Goal: Task Accomplishment & Management: Manage account settings

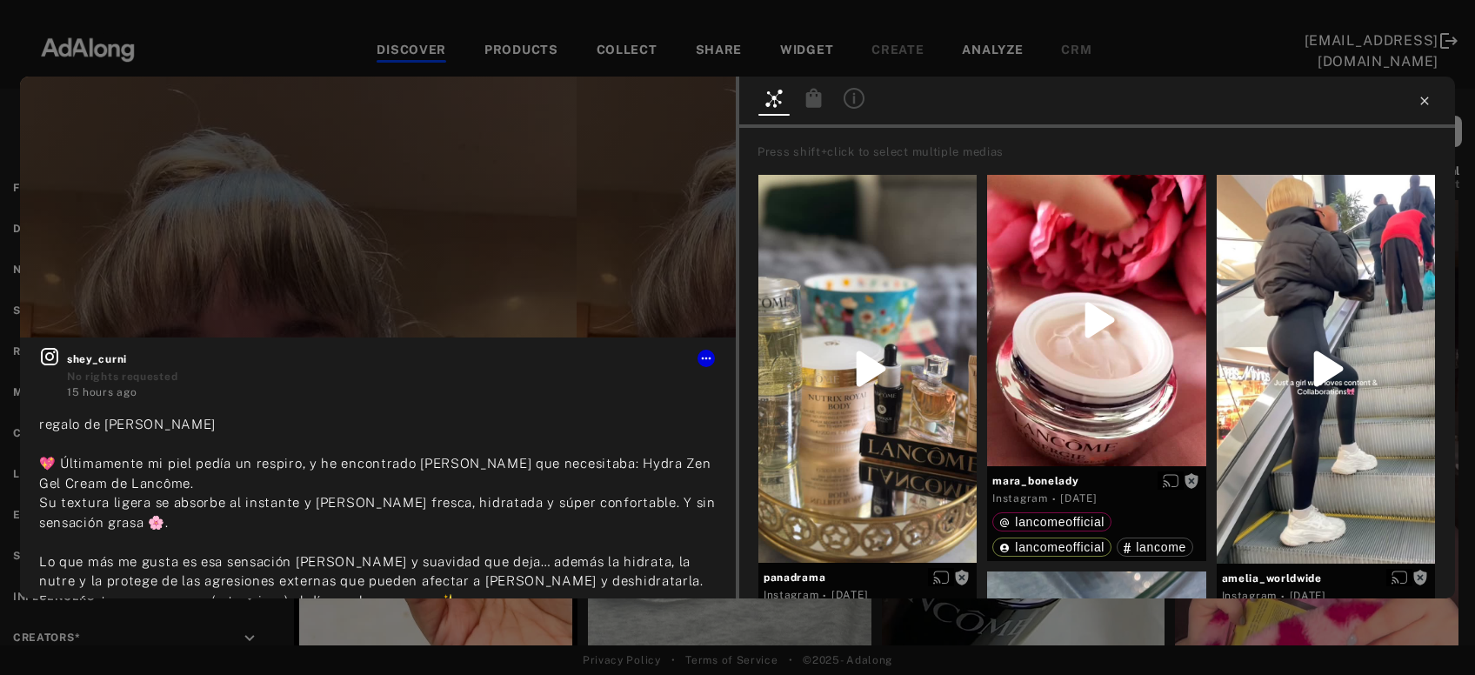
scroll to position [5249, 0]
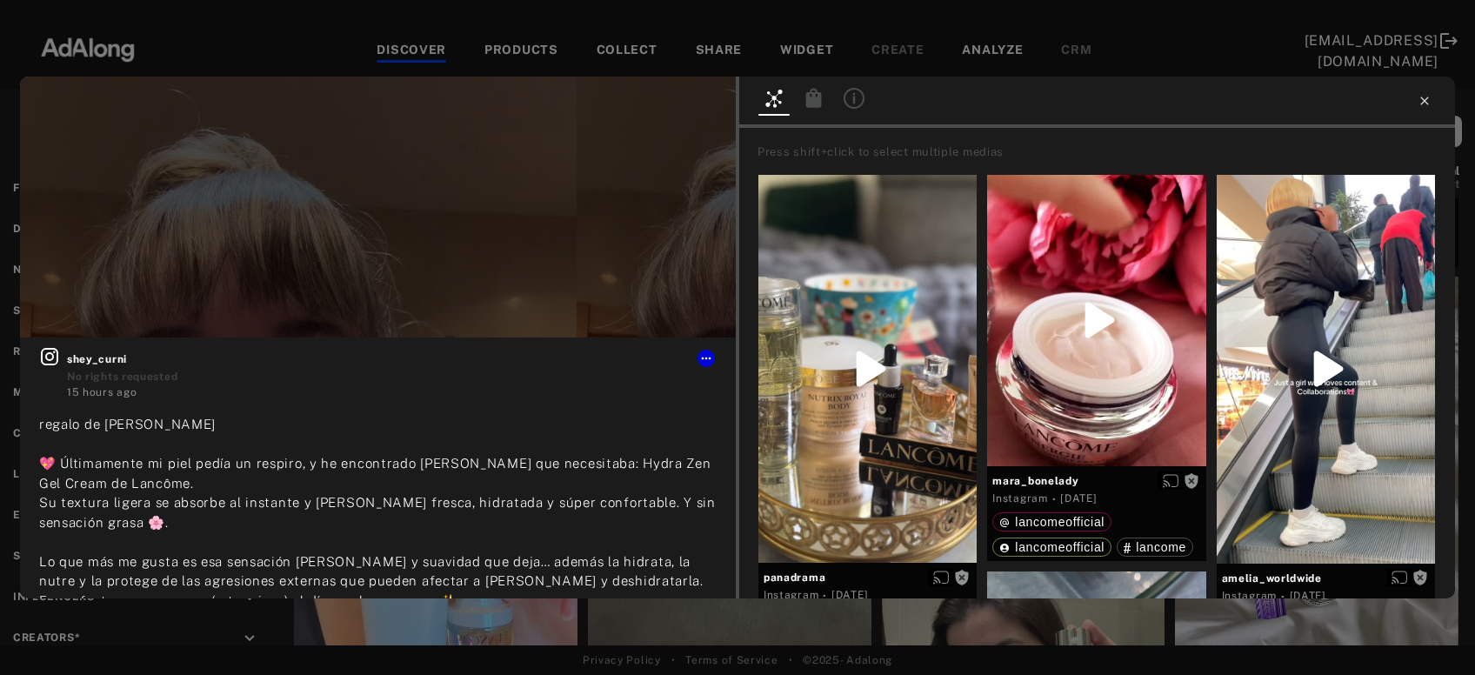
click at [1430, 98] on icon at bounding box center [1424, 101] width 14 height 14
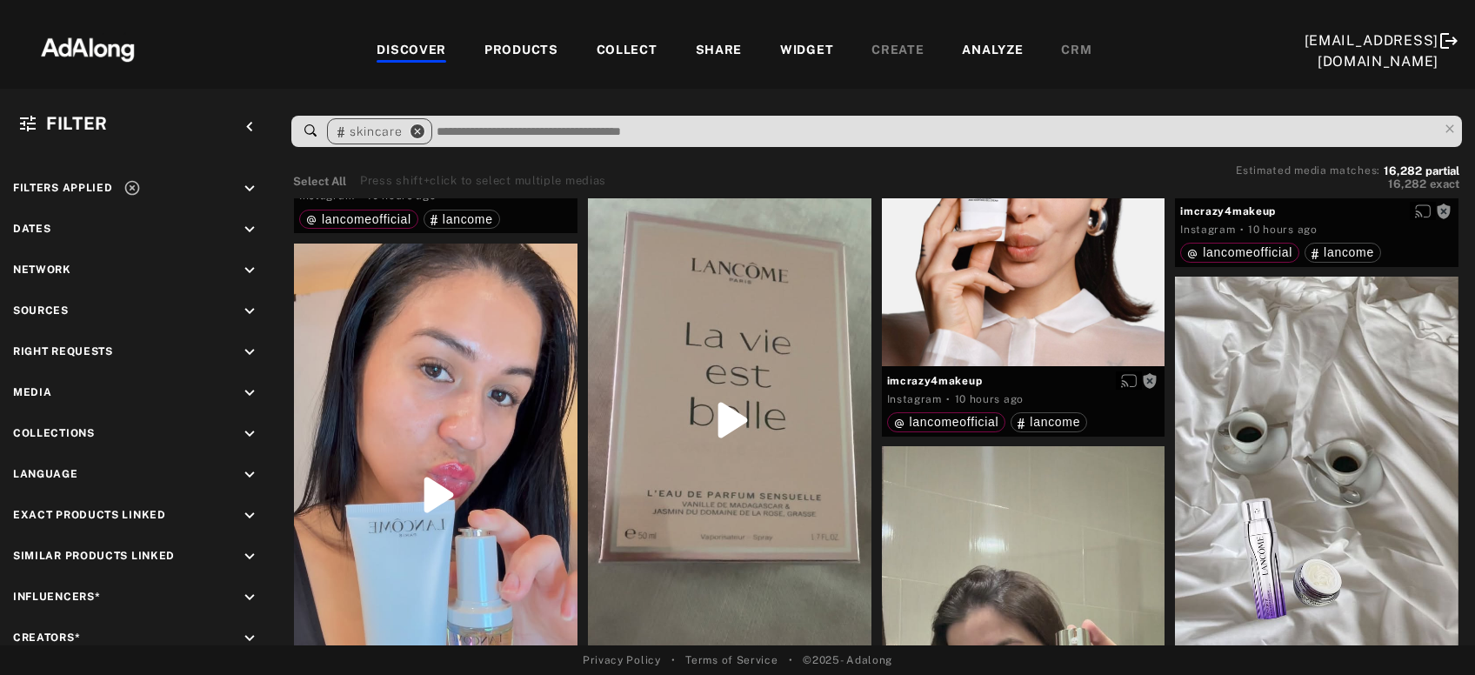
click at [417, 130] on icon "close" at bounding box center [418, 131] width 16 height 16
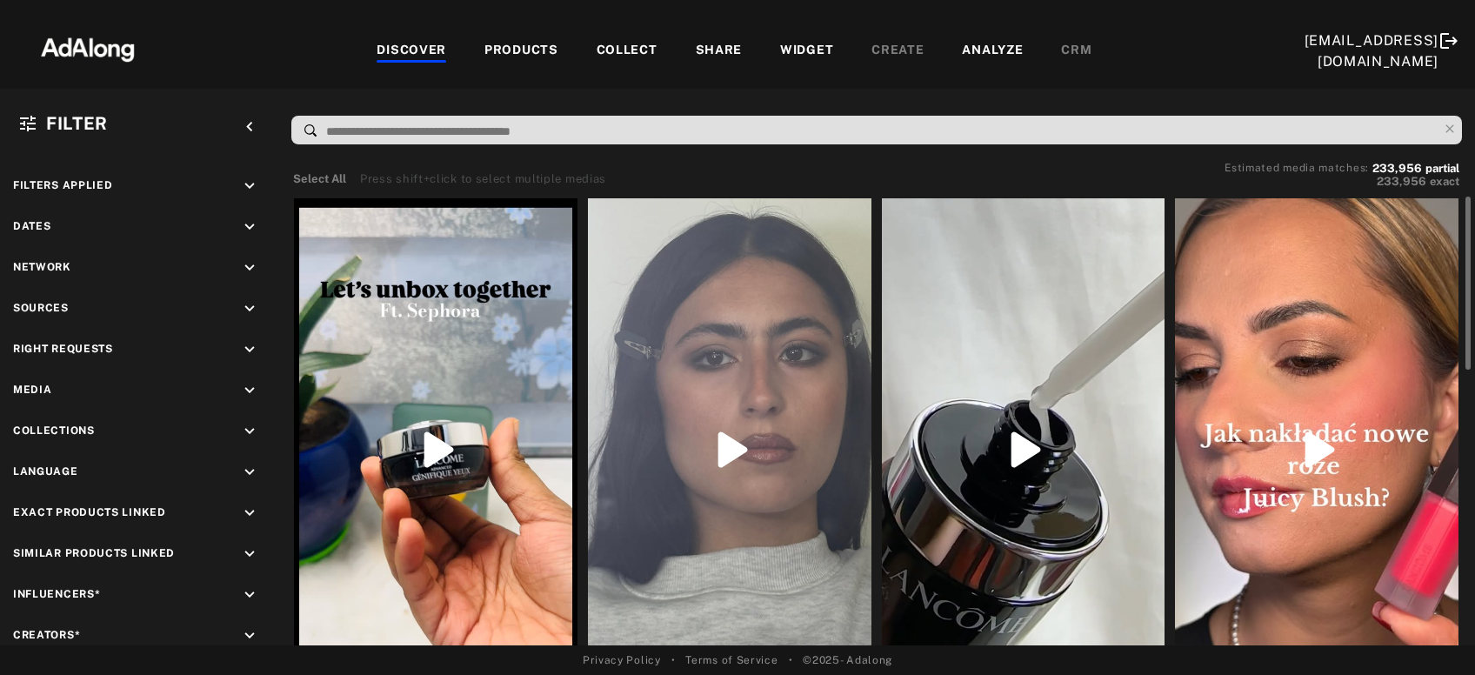
click at [610, 50] on div "COLLECT" at bounding box center [627, 51] width 61 height 21
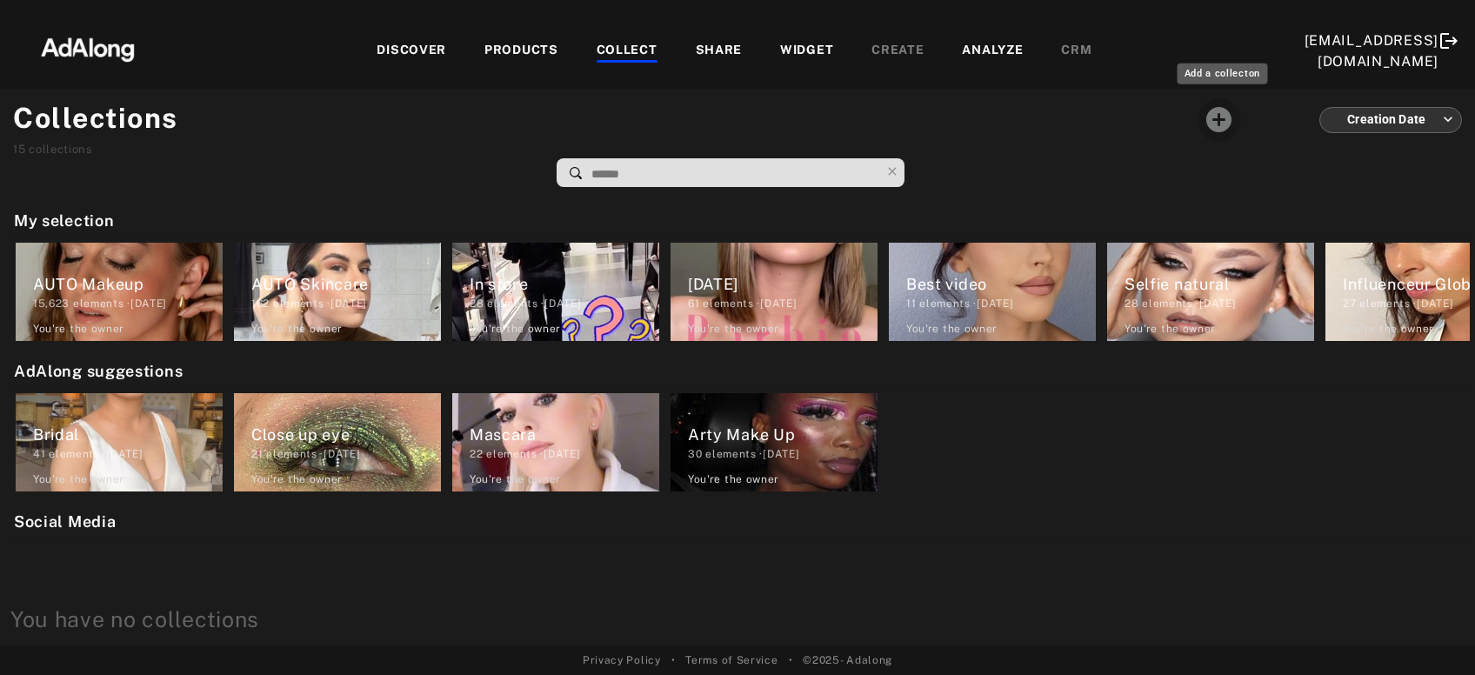
click at [1210, 119] on icon "Add a collecton" at bounding box center [1218, 119] width 25 height 25
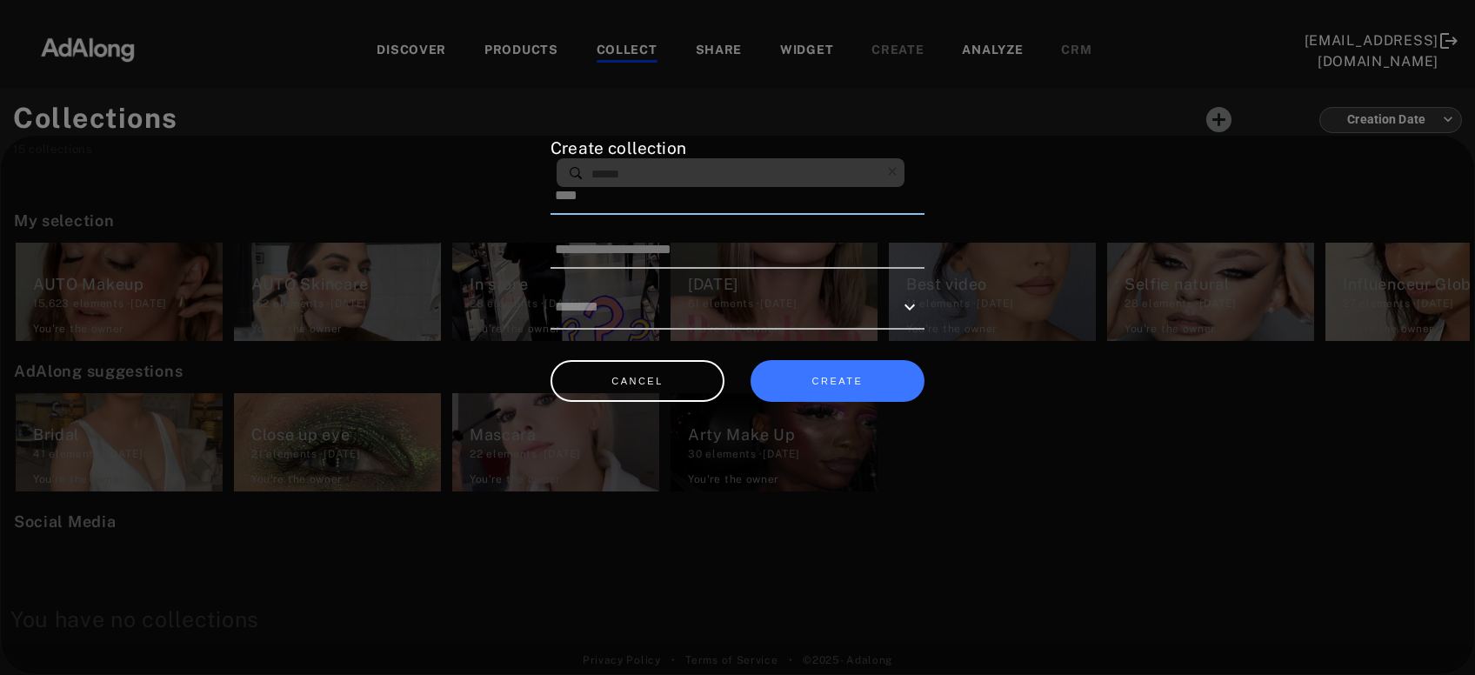
click at [766, 199] on input at bounding box center [737, 196] width 374 height 37
type input "**********"
click at [895, 385] on button "CREATE" at bounding box center [837, 381] width 174 height 43
click at [652, 372] on button "CANCEL" at bounding box center [637, 381] width 174 height 43
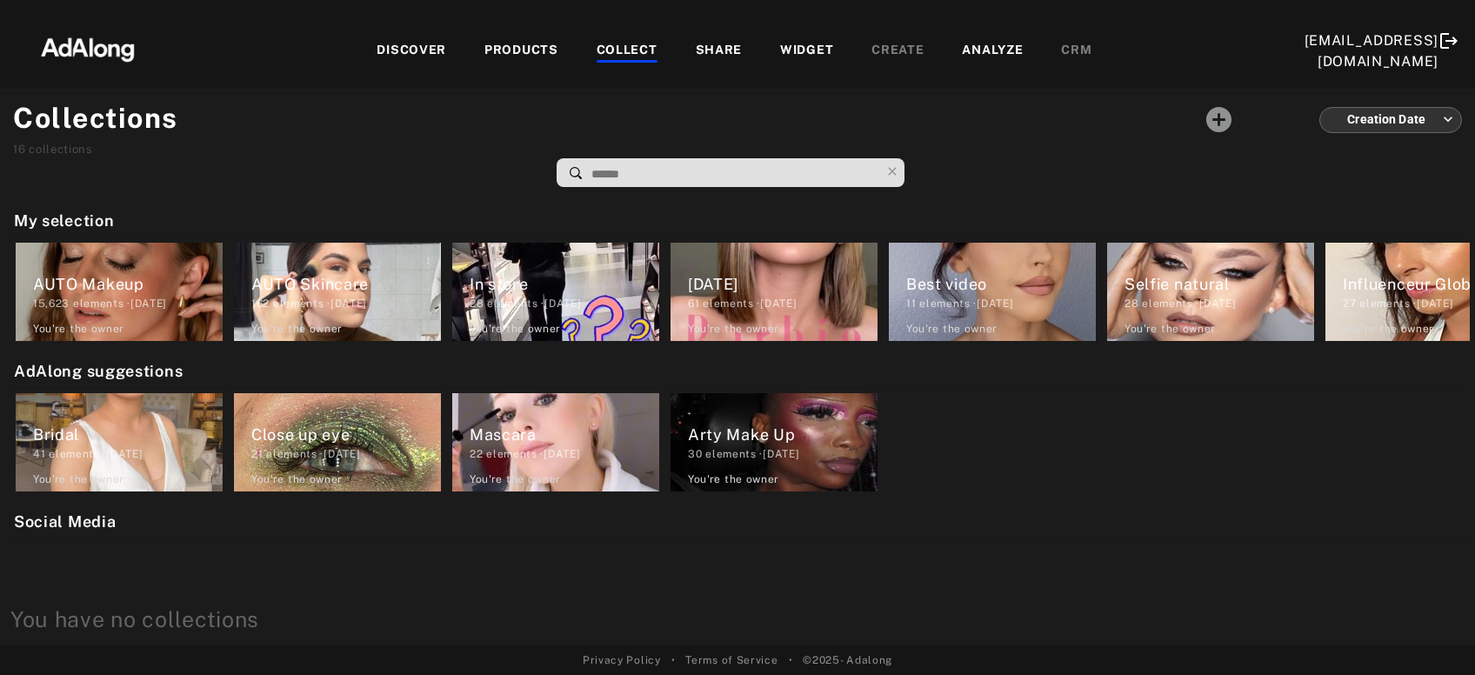
click at [416, 47] on div "DISCOVER" at bounding box center [412, 51] width 70 height 21
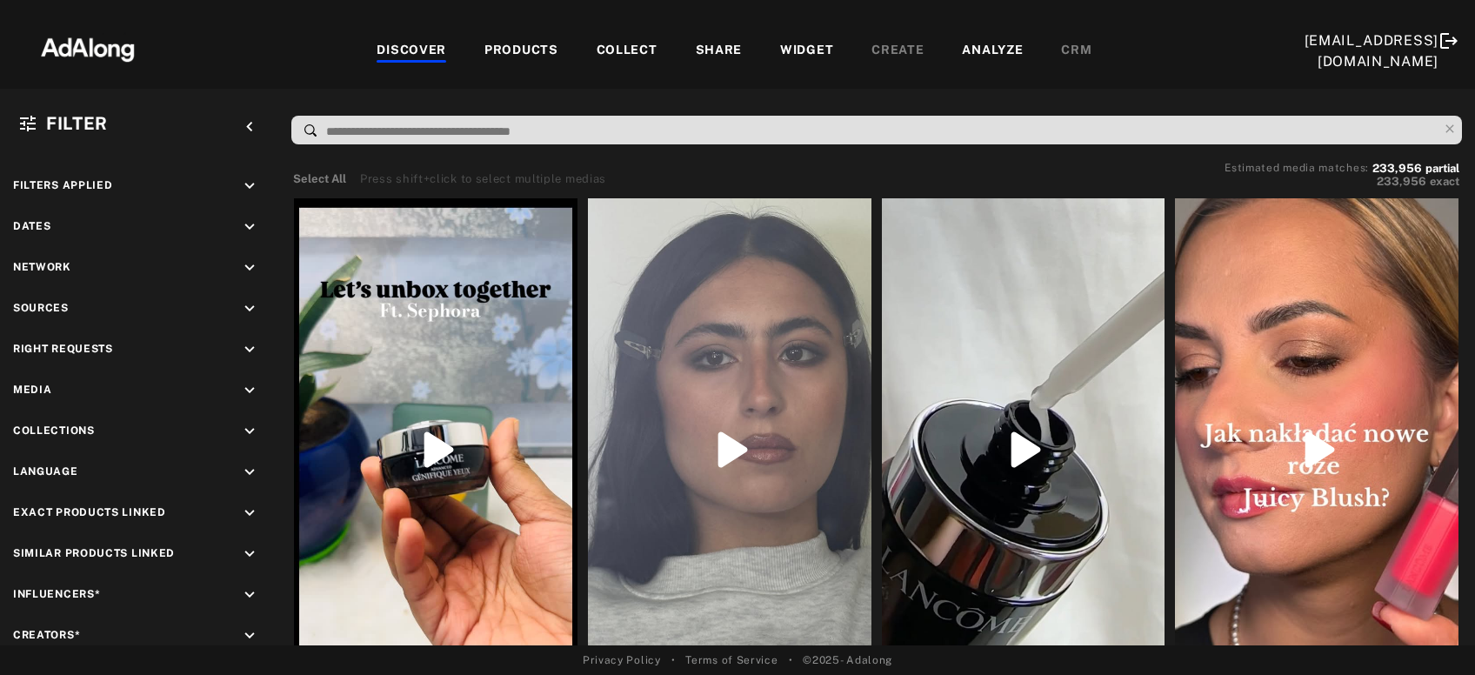
click at [627, 50] on div "COLLECT" at bounding box center [627, 51] width 61 height 21
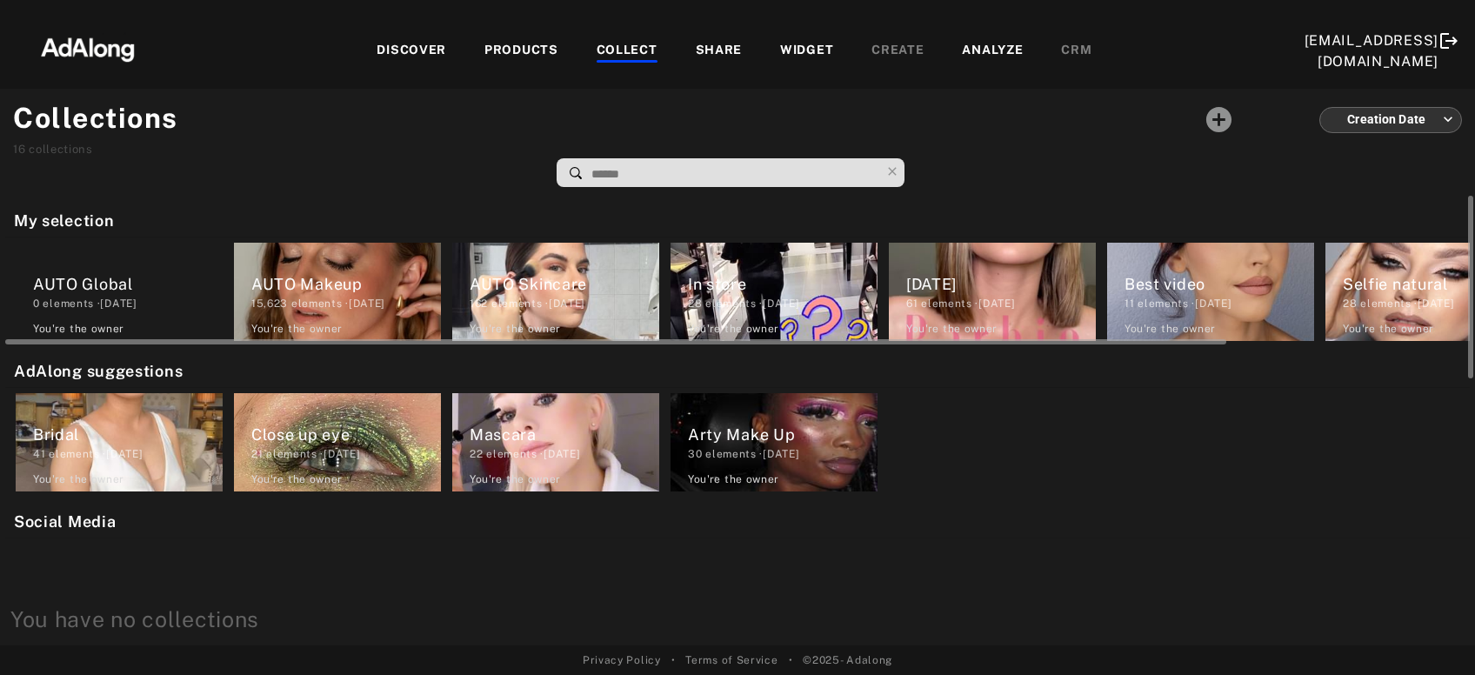
click at [103, 286] on div "AUTO Global" at bounding box center [128, 283] width 190 height 23
